Goal: Task Accomplishment & Management: Manage account settings

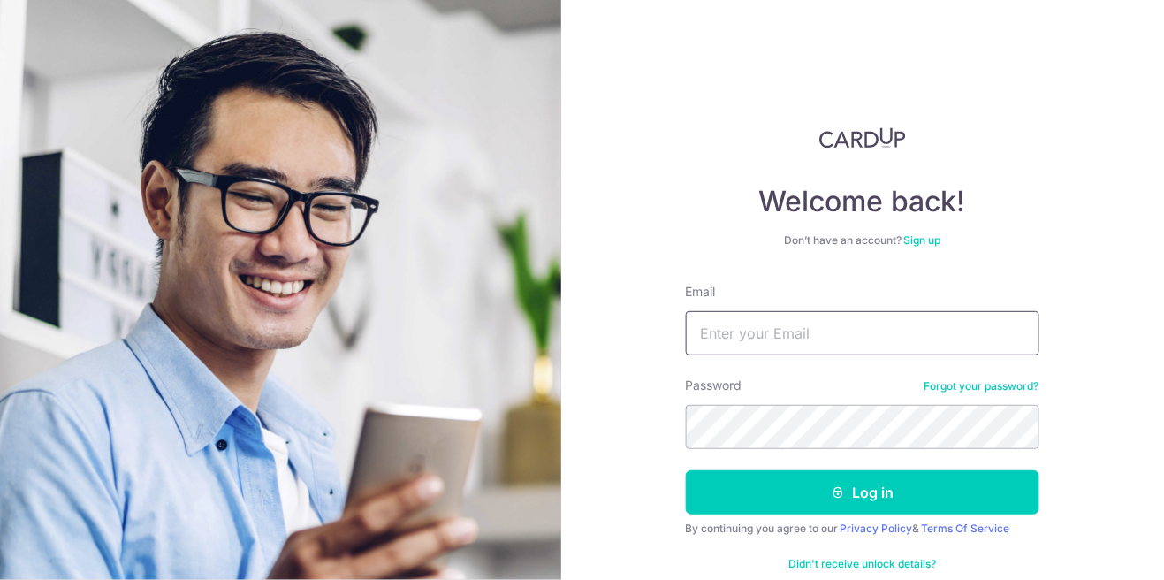
click at [792, 334] on input "Email" at bounding box center [863, 333] width 354 height 44
type input "[EMAIL_ADDRESS][DOMAIN_NAME]"
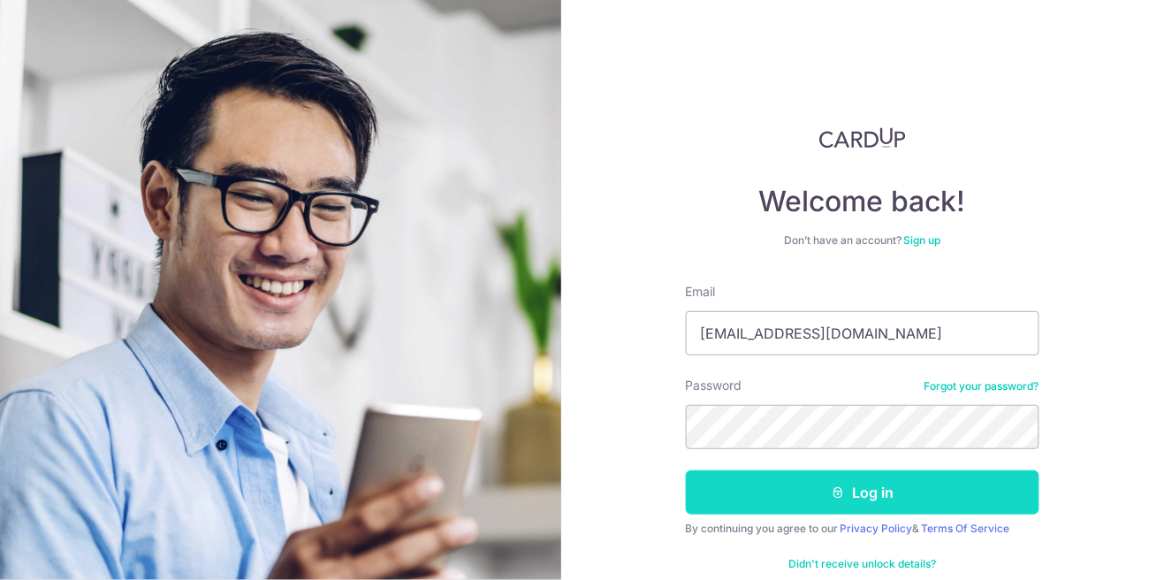
click at [965, 483] on button "Log in" at bounding box center [863, 492] width 354 height 44
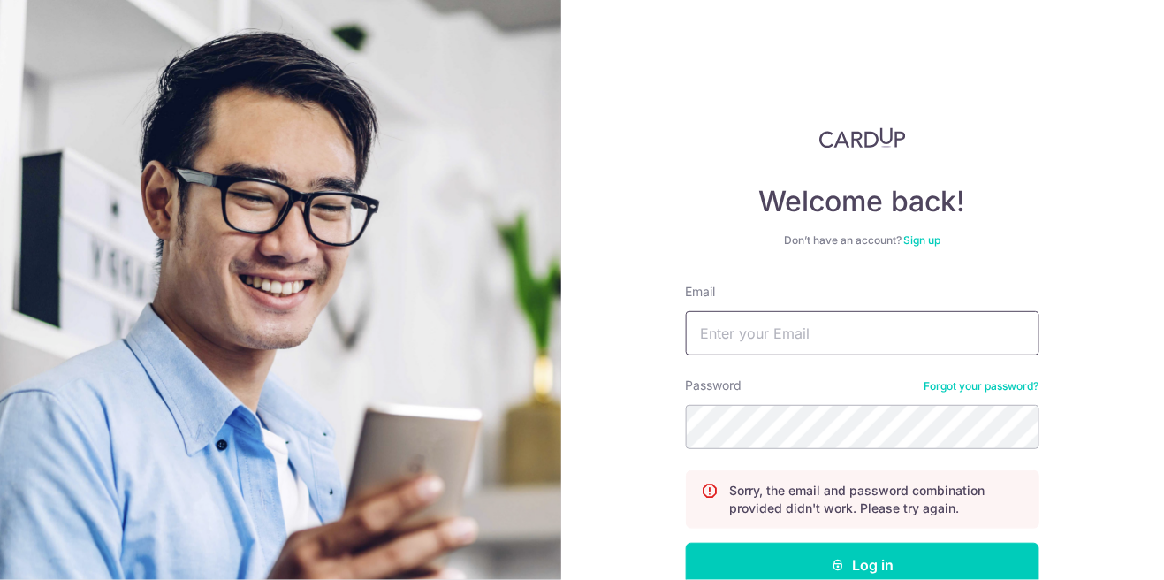
click at [964, 334] on input "Email" at bounding box center [863, 333] width 354 height 44
type input "[EMAIL_ADDRESS][DOMAIN_NAME]"
click at [686, 543] on button "Log in" at bounding box center [863, 565] width 354 height 44
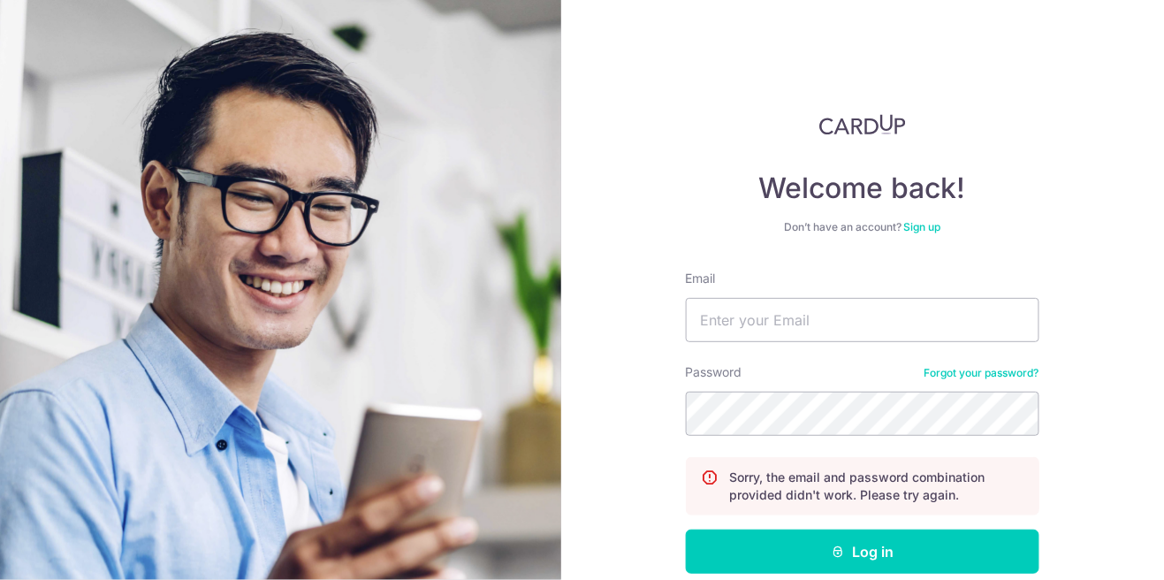
scroll to position [20, 0]
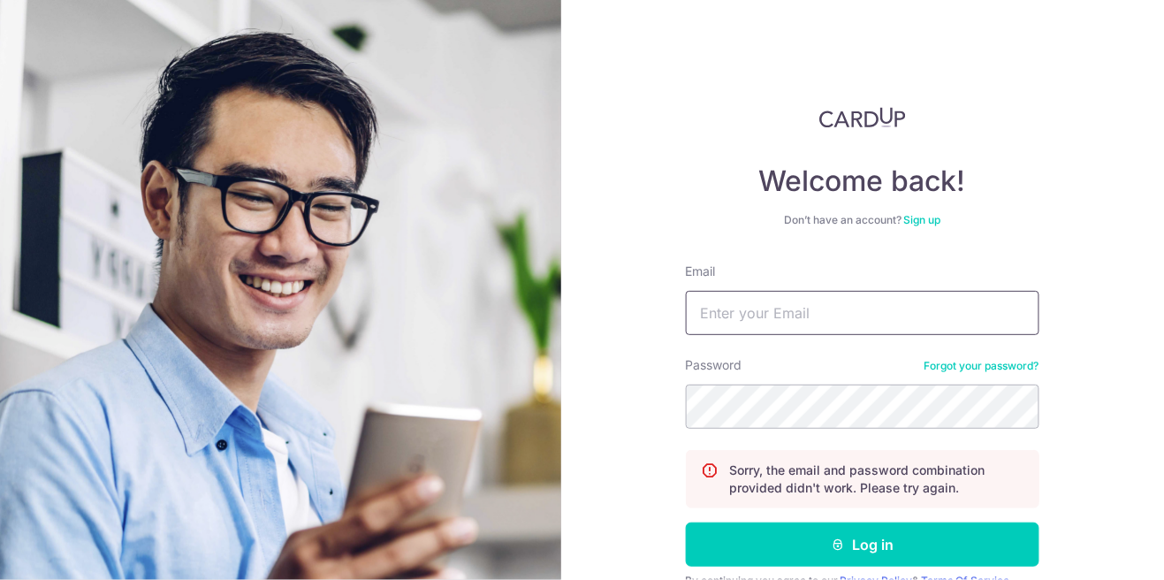
click at [827, 332] on input "Email" at bounding box center [863, 313] width 354 height 44
type input "[EMAIL_ADDRESS][DOMAIN_NAME]"
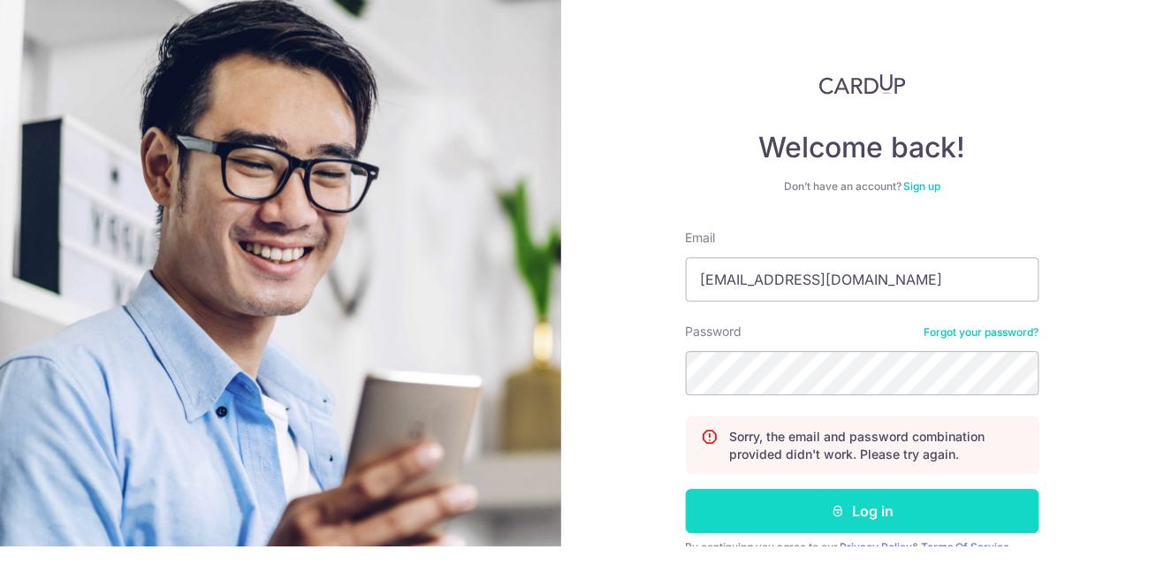
click at [992, 552] on button "Log in" at bounding box center [863, 544] width 354 height 44
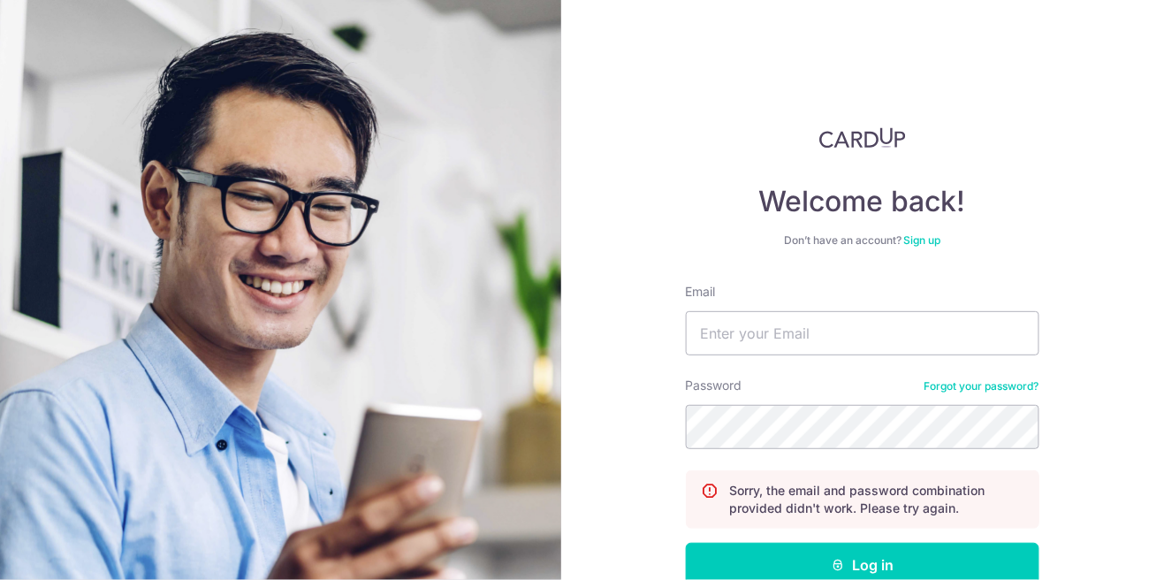
scroll to position [20, 0]
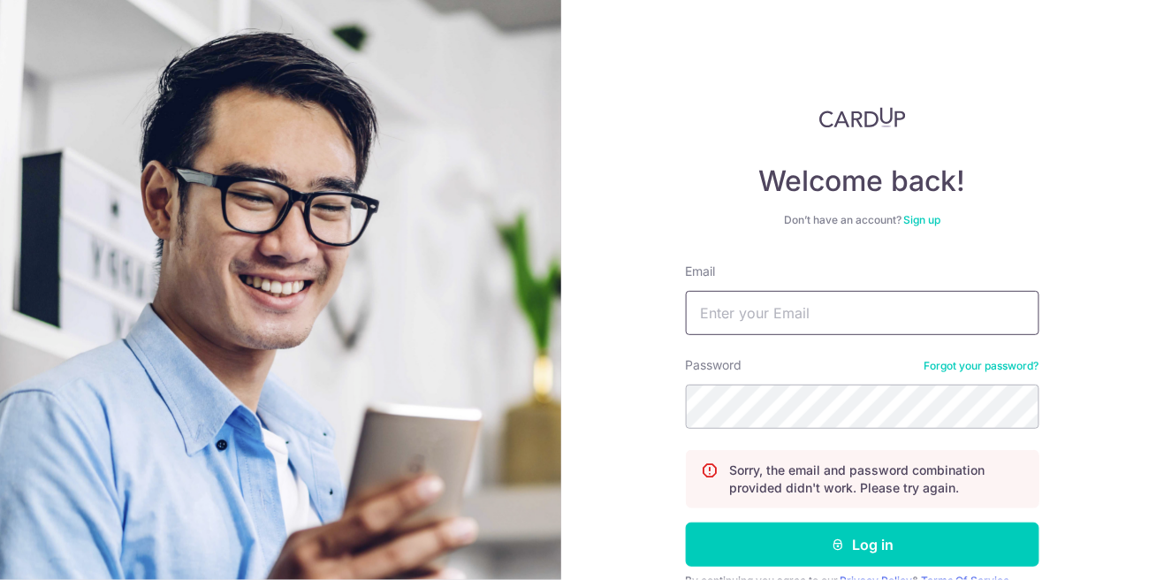
click at [884, 333] on input "Email" at bounding box center [863, 313] width 354 height 44
type input "nickohzu8522z@gmail.com"
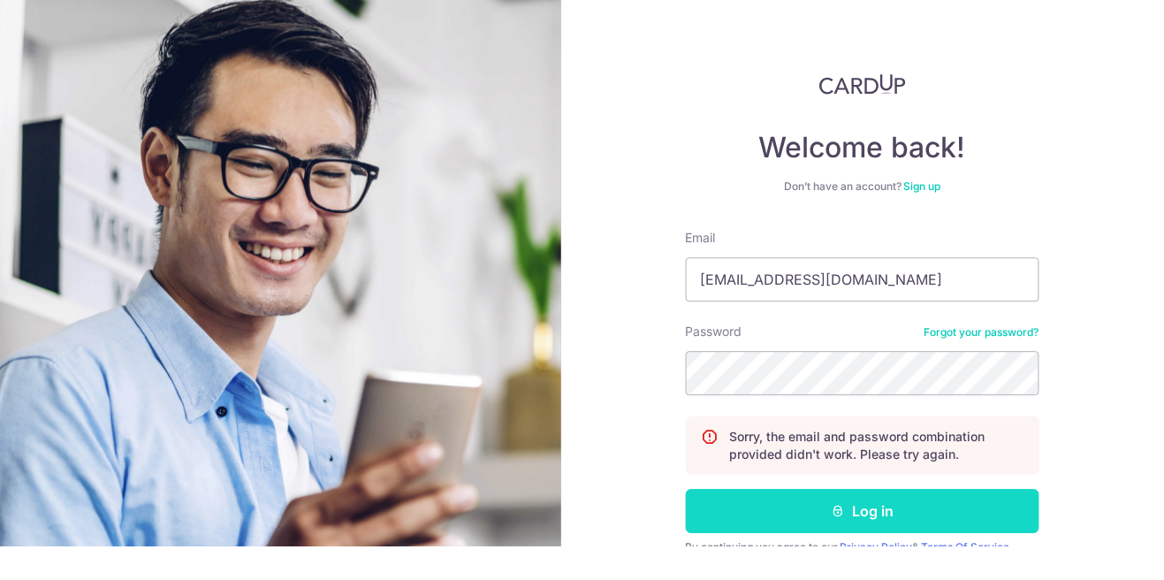
click at [1010, 536] on button "Log in" at bounding box center [863, 544] width 354 height 44
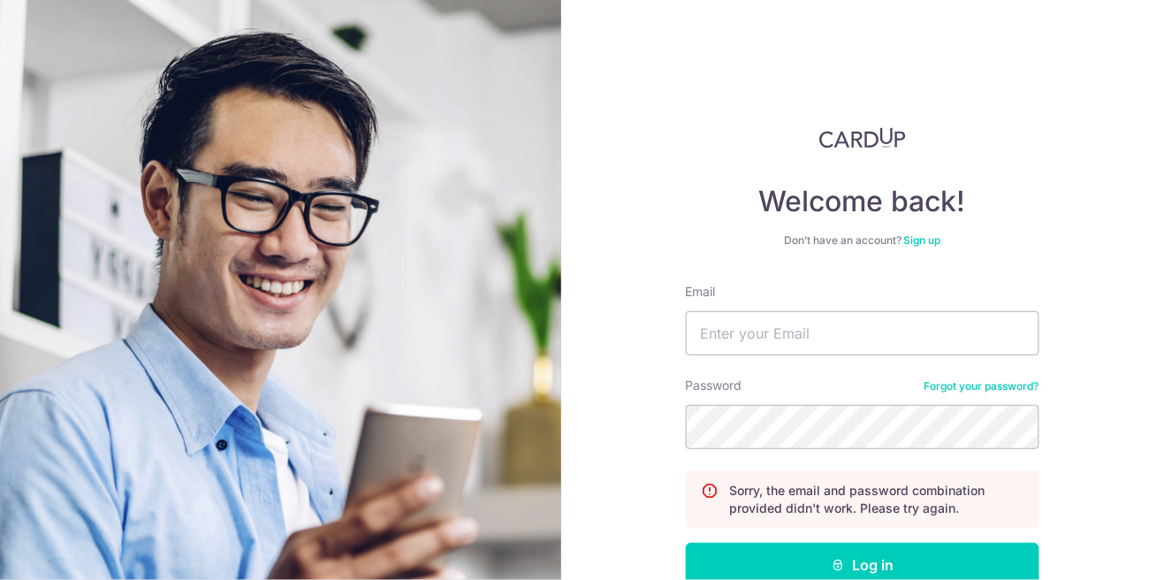
scroll to position [20, 0]
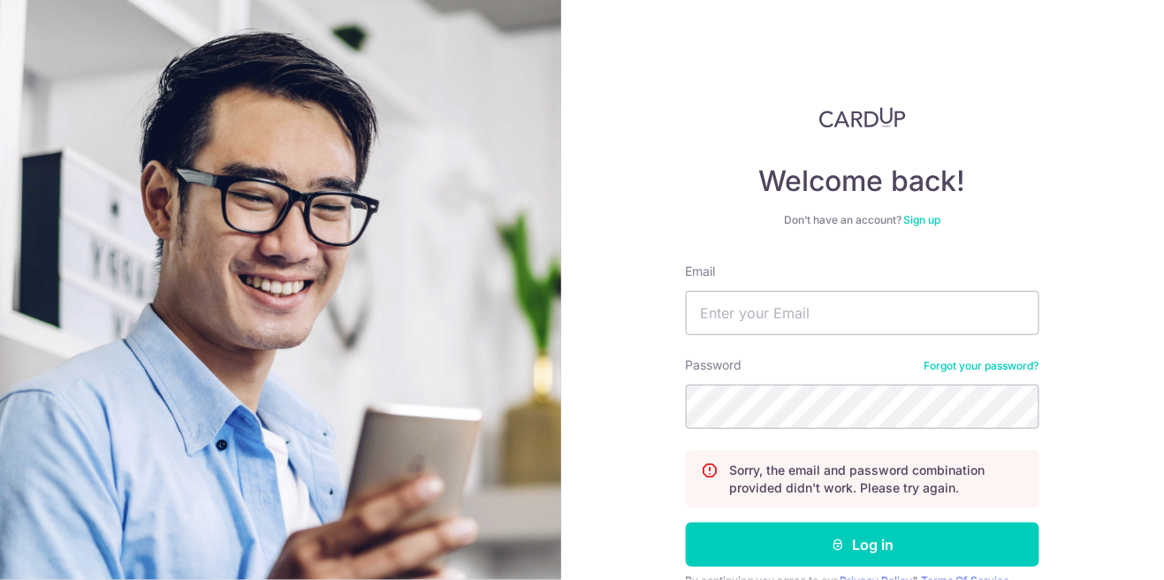
click at [1031, 369] on link "Forgot your password?" at bounding box center [982, 366] width 115 height 14
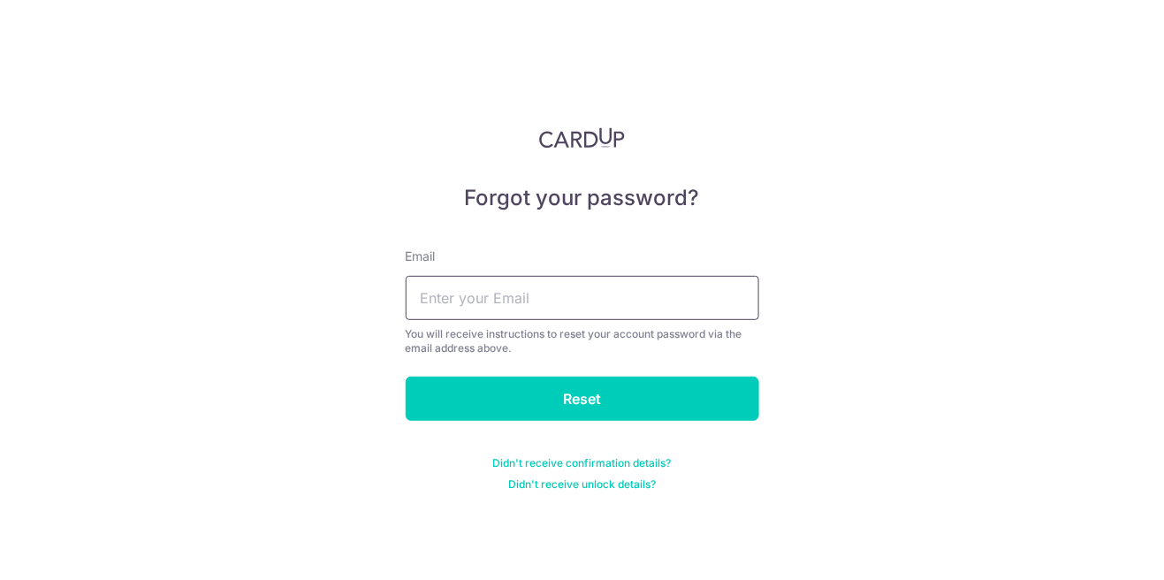
click at [423, 300] on input "text" at bounding box center [583, 298] width 354 height 44
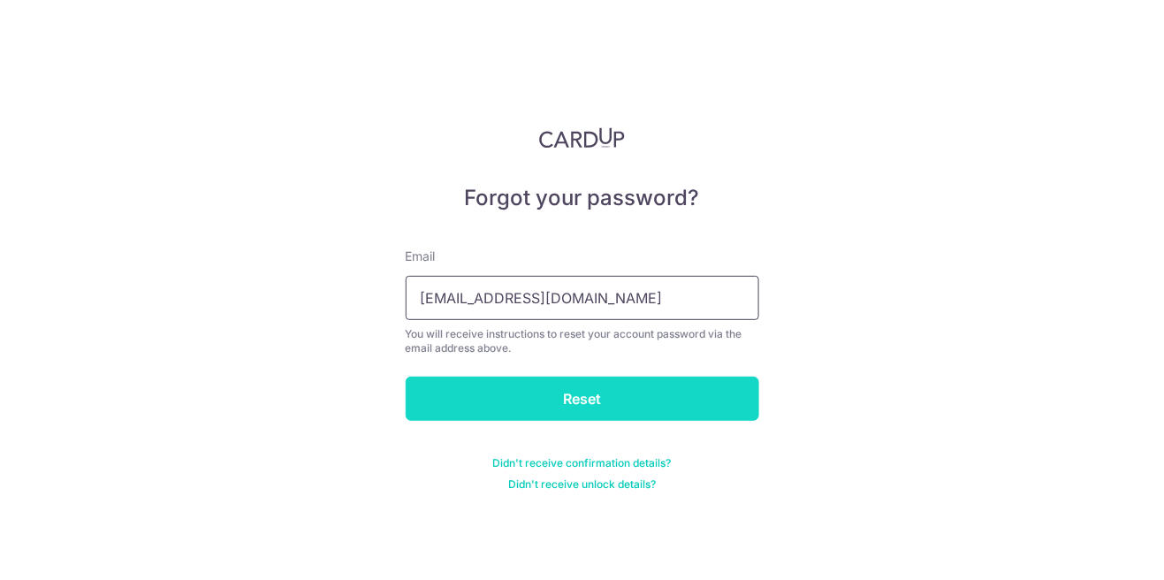
type input "nickohzu8522z@gmail.com"
click at [722, 406] on input "Reset" at bounding box center [583, 399] width 354 height 44
